Goal: Information Seeking & Learning: Learn about a topic

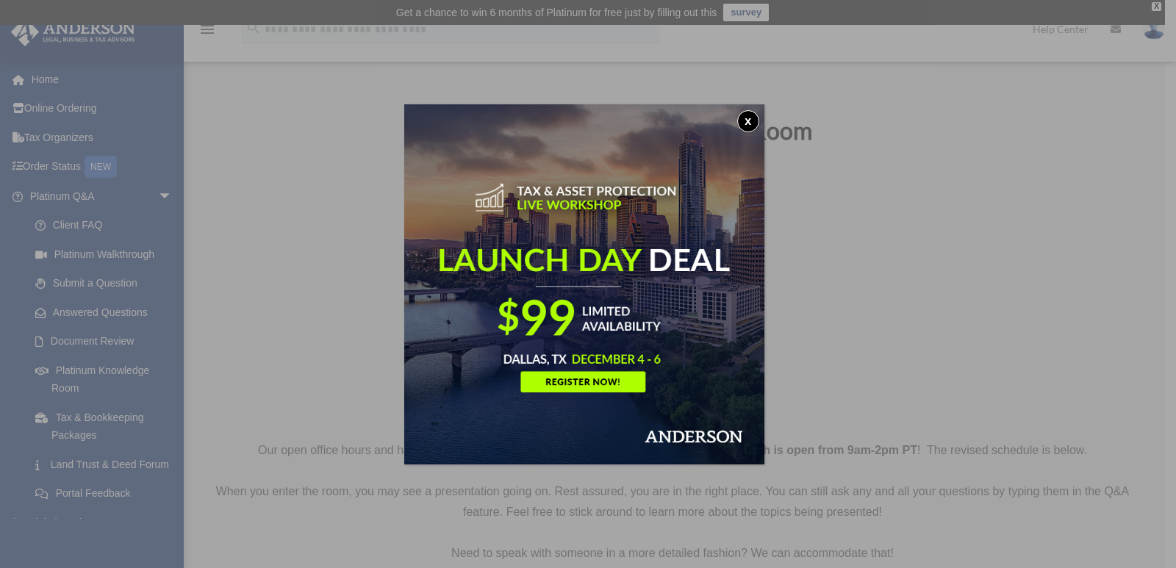
click at [755, 125] on button "x" at bounding box center [748, 121] width 22 height 22
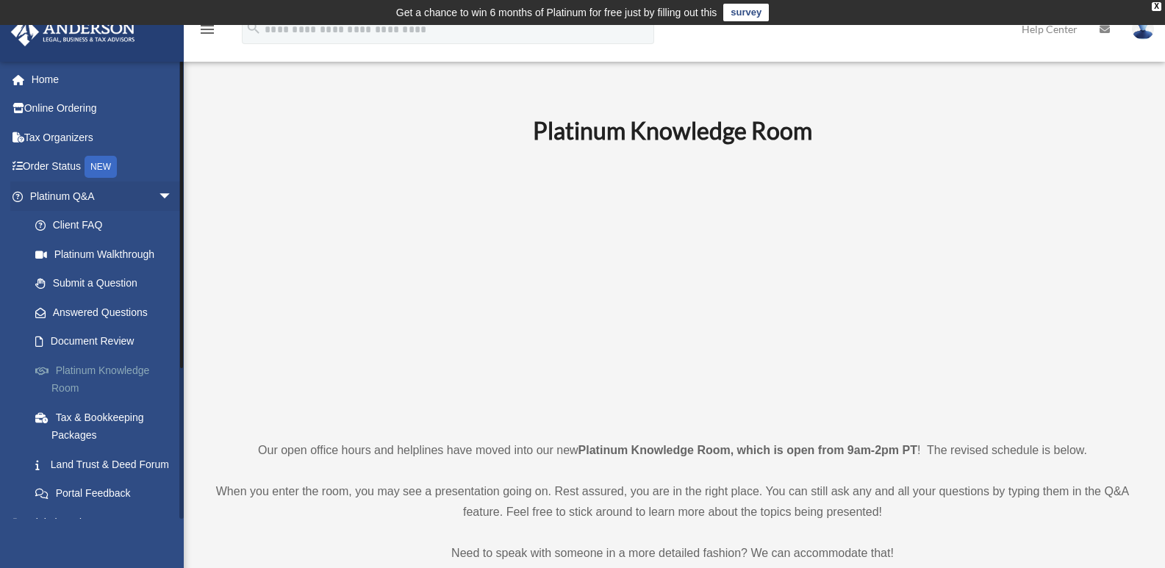
click at [94, 369] on link "Platinum Knowledge Room" at bounding box center [108, 379] width 174 height 47
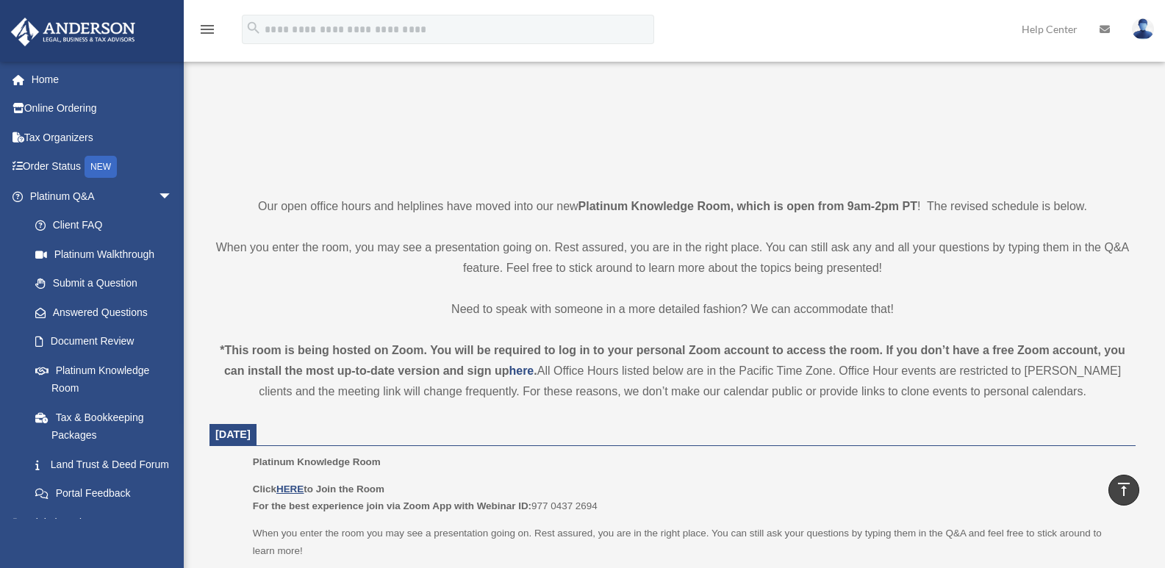
scroll to position [251, 0]
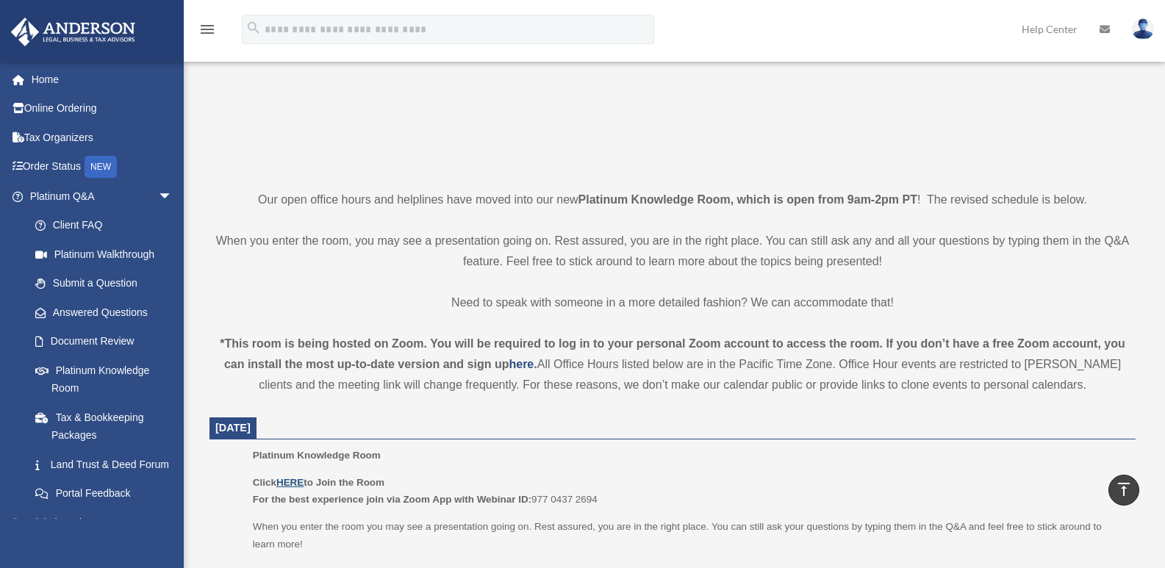
click at [294, 481] on u "HERE" at bounding box center [289, 482] width 27 height 11
